Goal: Navigation & Orientation: Find specific page/section

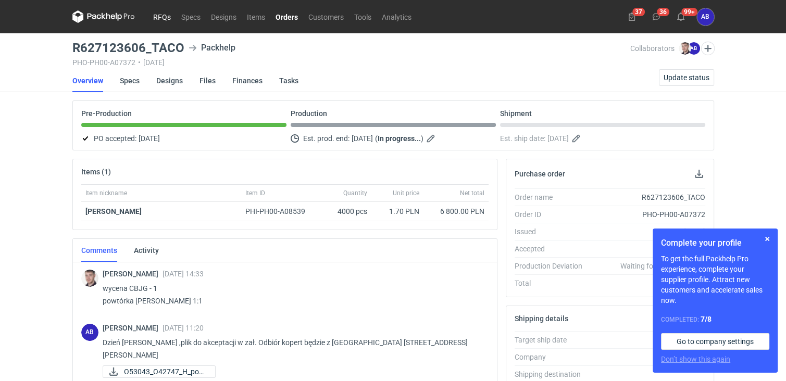
click at [159, 14] on link "RFQs" at bounding box center [162, 16] width 28 height 12
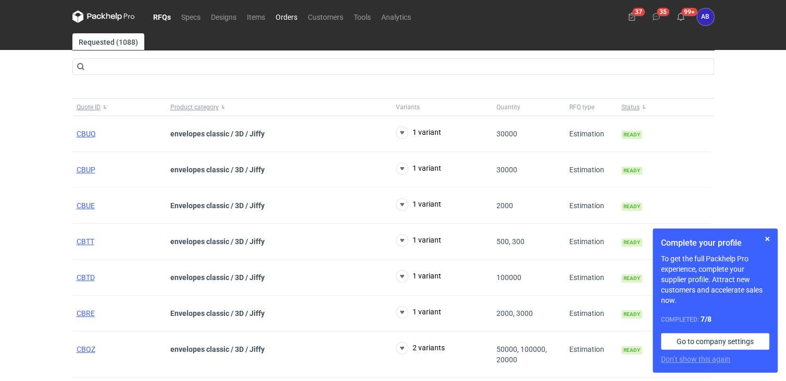
click at [293, 18] on link "Orders" at bounding box center [286, 16] width 32 height 12
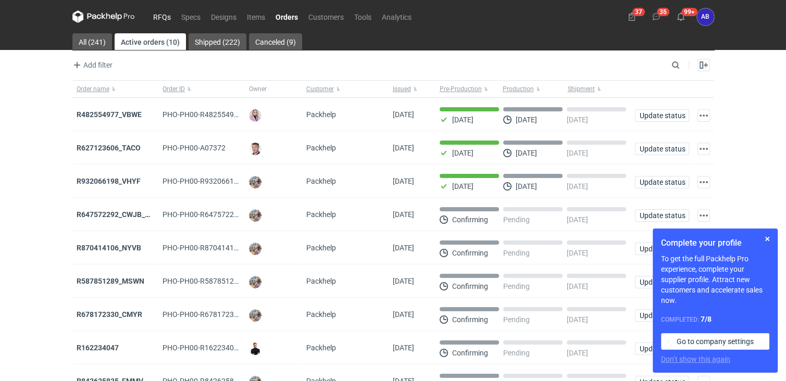
click at [167, 14] on link "RFQs" at bounding box center [162, 16] width 28 height 12
